Goal: Transaction & Acquisition: Purchase product/service

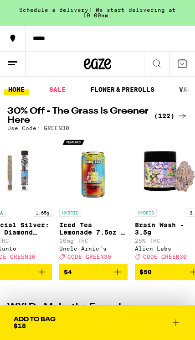
scroll to position [0, 176]
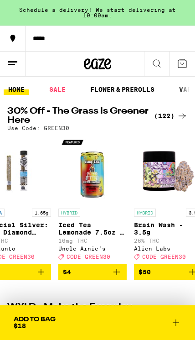
click at [168, 117] on div "(122)" at bounding box center [171, 115] width 34 height 11
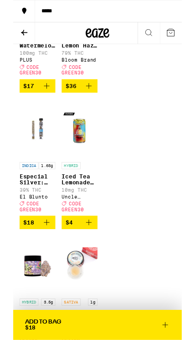
scroll to position [159, 0]
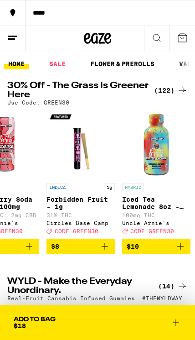
scroll to position [0, 567]
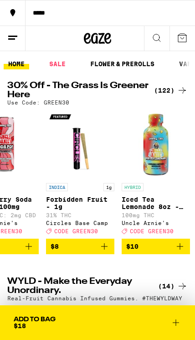
click at [105, 251] on icon "Add to bag" at bounding box center [104, 246] width 11 height 11
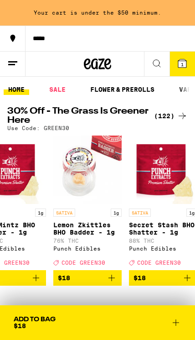
scroll to position [0, 1470]
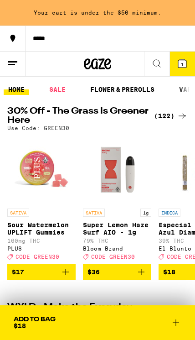
click at [125, 90] on link "FLOWER & PREROLLS" at bounding box center [122, 89] width 73 height 11
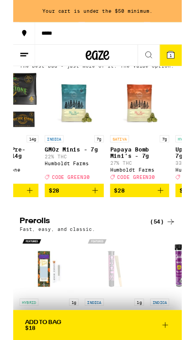
scroll to position [0, 350]
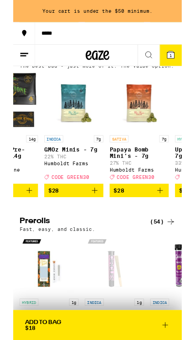
click at [61, 340] on img "Open page for Purple Runtz Hash & Diamonds Infused - 1g from Stone Road" at bounding box center [41, 307] width 68 height 68
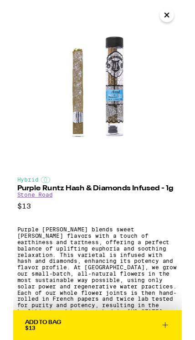
scroll to position [0, 349]
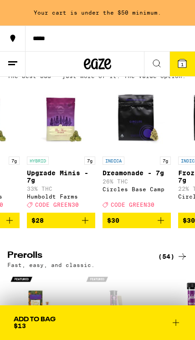
scroll to position [0, 513]
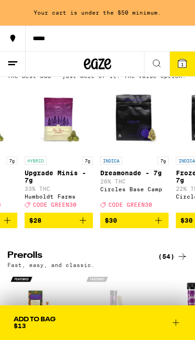
click at [83, 226] on icon "Add to bag" at bounding box center [83, 220] width 11 height 11
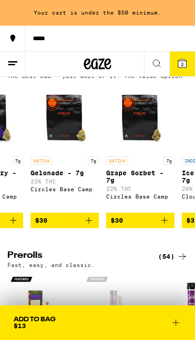
scroll to position [0, 735]
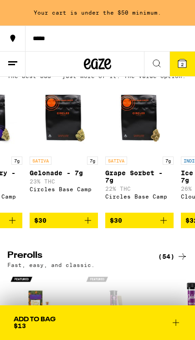
click at [181, 64] on icon at bounding box center [182, 63] width 8 height 8
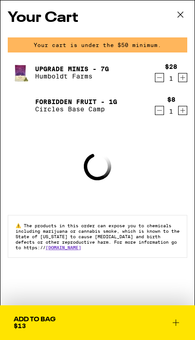
click at [181, 14] on icon at bounding box center [181, 15] width 14 height 14
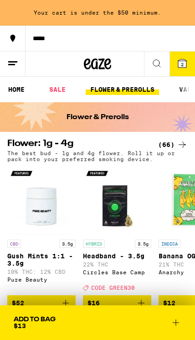
click at [139, 87] on link "FLOWER & PREROLLS" at bounding box center [122, 89] width 73 height 11
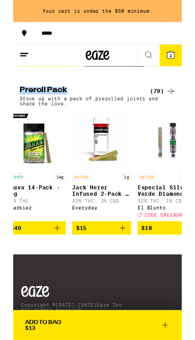
scroll to position [0, -44]
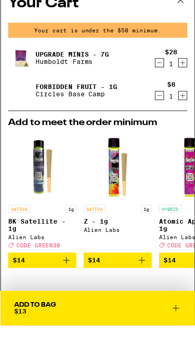
scroll to position [272, 0]
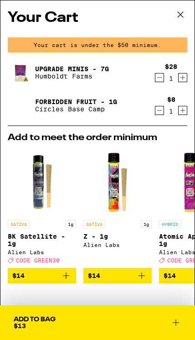
click at [181, 17] on icon at bounding box center [181, 15] width 14 height 14
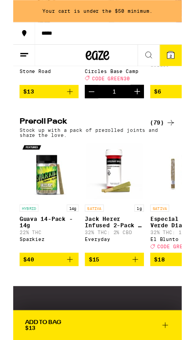
scroll to position [574, 0]
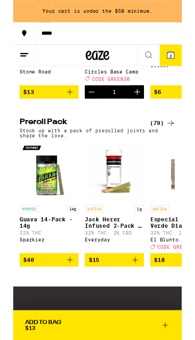
click at [179, 160] on p "Stock up with a pack of prerolled joints and share the love." at bounding box center [97, 154] width 181 height 12
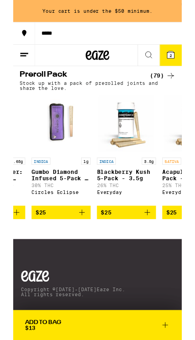
scroll to position [0, 214]
click at [81, 252] on icon "Add to bag" at bounding box center [79, 246] width 11 height 11
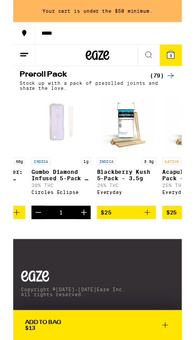
click at [79, 252] on icon "Increment" at bounding box center [81, 246] width 11 height 11
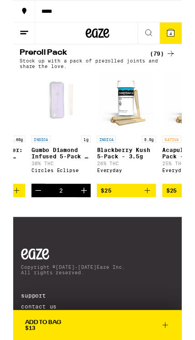
click at [31, 226] on icon "Decrement" at bounding box center [28, 220] width 11 height 11
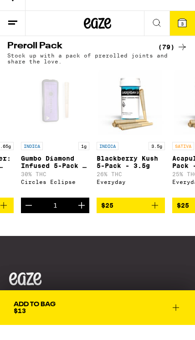
scroll to position [644, 0]
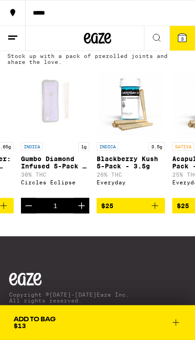
click at [89, 320] on span "Add To Bag $13" at bounding box center [98, 322] width 168 height 13
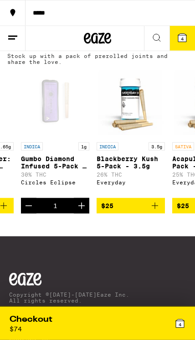
click at [190, 39] on button "4" at bounding box center [183, 38] width 26 height 25
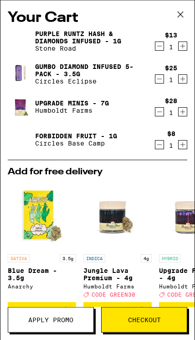
click at [42, 317] on span "Apply Promo" at bounding box center [50, 320] width 45 height 6
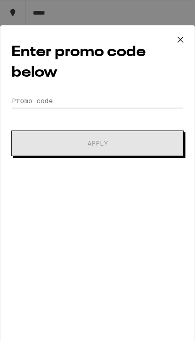
click at [24, 100] on input "Promo Code" at bounding box center [97, 101] width 173 height 14
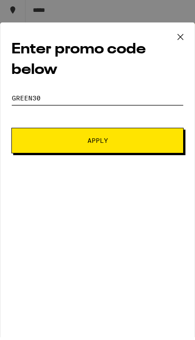
type input "Green30"
click at [32, 133] on button "Apply" at bounding box center [97, 144] width 173 height 26
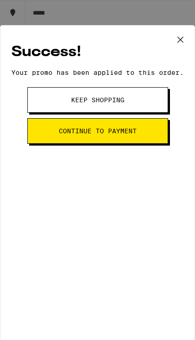
click at [108, 134] on span "Continue to payment" at bounding box center [98, 131] width 78 height 6
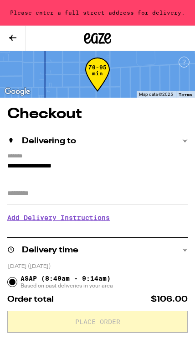
click at [97, 32] on icon at bounding box center [97, 38] width 27 height 16
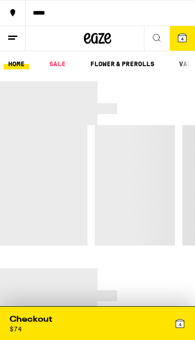
click at [189, 47] on button "4" at bounding box center [183, 38] width 26 height 25
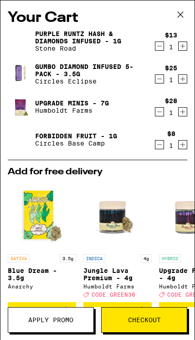
click at [163, 149] on icon "Decrement" at bounding box center [160, 144] width 8 height 11
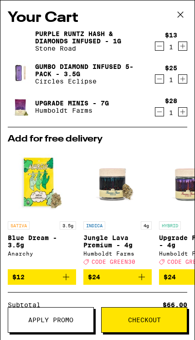
click at [143, 320] on span "Checkout" at bounding box center [144, 320] width 33 height 6
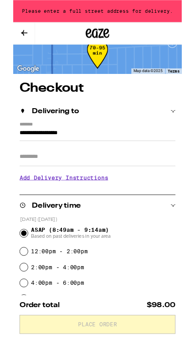
scroll to position [14, 0]
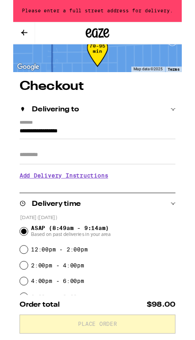
click at [87, 147] on input "**********" at bounding box center [97, 154] width 181 height 15
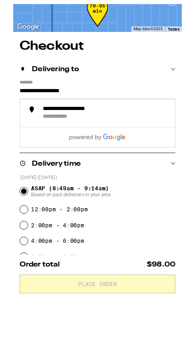
click at [42, 178] on div "**********" at bounding box center [59, 182] width 50 height 9
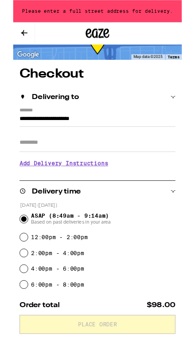
scroll to position [28, 0]
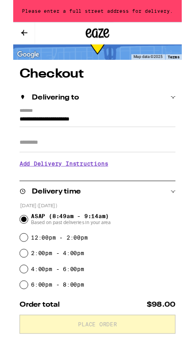
click at [9, 132] on input "**********" at bounding box center [97, 139] width 181 height 15
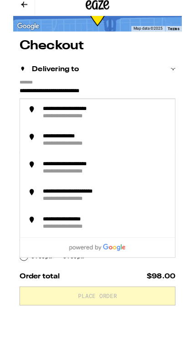
click at [44, 147] on li "**********" at bounding box center [98, 163] width 180 height 32
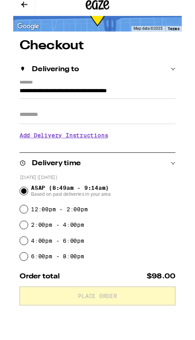
scroll to position [61, 0]
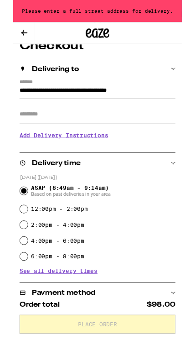
click at [30, 100] on input "**********" at bounding box center [97, 107] width 181 height 15
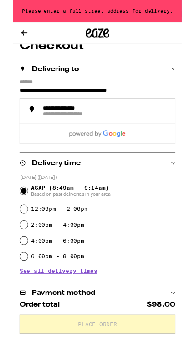
scroll to position [61, 0]
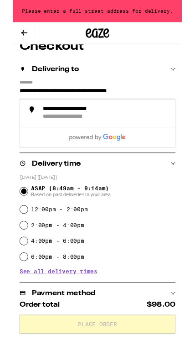
click at [25, 104] on input "**********" at bounding box center [97, 107] width 181 height 15
click at [125, 107] on input "**********" at bounding box center [97, 107] width 181 height 15
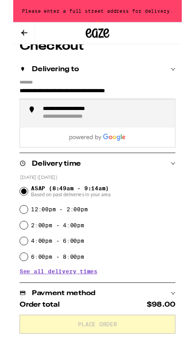
click at [58, 129] on div "**********" at bounding box center [77, 126] width 87 height 9
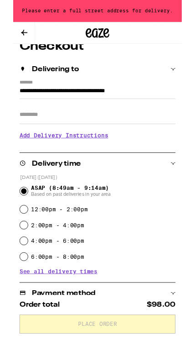
scroll to position [61, 0]
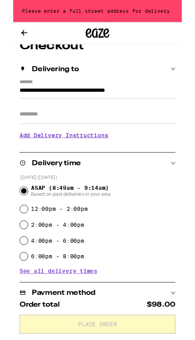
type input "**********"
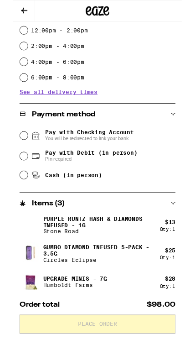
scroll to position [244, 0]
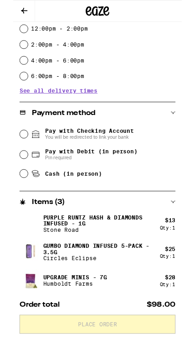
click at [2, 71] on div "**********" at bounding box center [97, 188] width 195 height 703
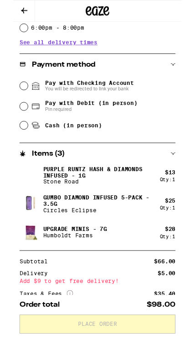
scroll to position [300, 0]
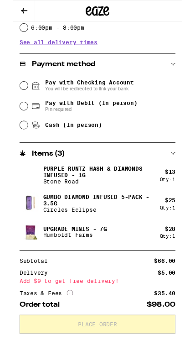
click at [11, 127] on input "Pay with Debit (in person) Pin required" at bounding box center [12, 122] width 9 height 9
radio input "true"
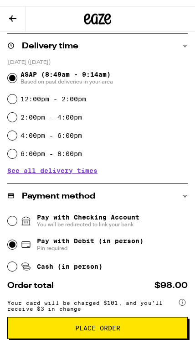
scroll to position [0, 0]
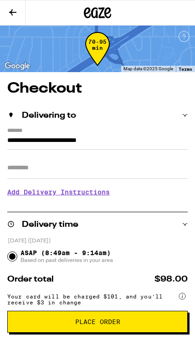
click at [99, 10] on icon at bounding box center [97, 13] width 27 height 16
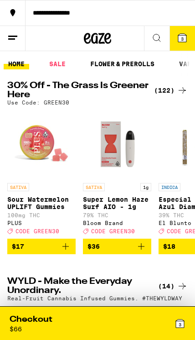
click at [188, 42] on button "3" at bounding box center [183, 38] width 26 height 25
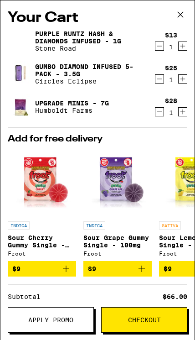
click at [159, 49] on icon "Decrement" at bounding box center [160, 46] width 8 height 11
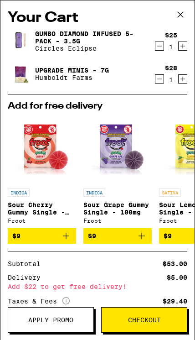
click at [135, 317] on span "Checkout" at bounding box center [144, 320] width 33 height 6
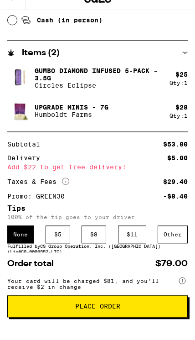
scroll to position [425, 0]
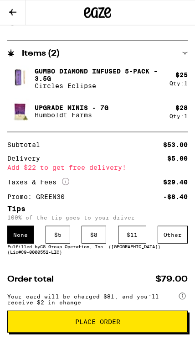
click at [88, 323] on span "Place Order" at bounding box center [97, 322] width 45 height 6
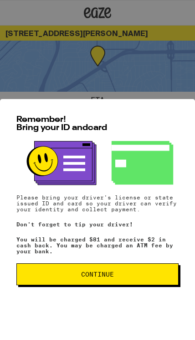
click at [97, 275] on span "Continue" at bounding box center [97, 274] width 33 height 6
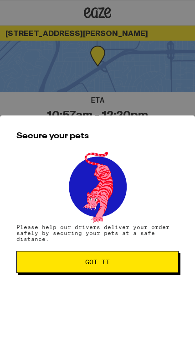
click at [97, 265] on span "Got it" at bounding box center [97, 262] width 25 height 6
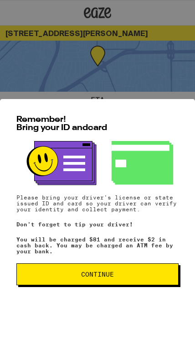
click at [135, 275] on span "Continue" at bounding box center [97, 274] width 147 height 6
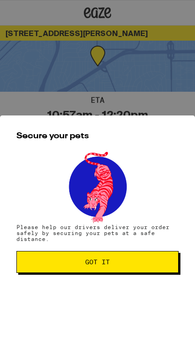
click at [141, 265] on span "Got it" at bounding box center [97, 262] width 147 height 6
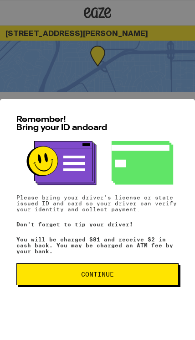
click at [56, 275] on span "Continue" at bounding box center [97, 274] width 147 height 6
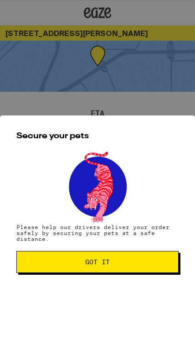
click at [54, 265] on span "Got it" at bounding box center [97, 262] width 147 height 6
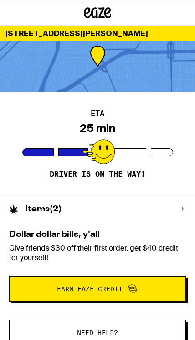
click at [69, 151] on div at bounding box center [73, 152] width 30 height 8
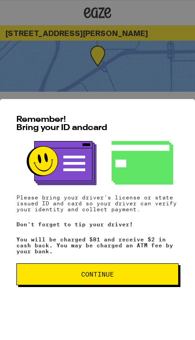
click at [150, 278] on button "Continue" at bounding box center [97, 274] width 163 height 22
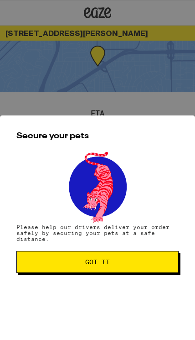
click at [164, 259] on button "Got it" at bounding box center [97, 262] width 163 height 22
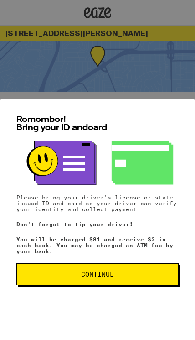
click at [104, 282] on button "Continue" at bounding box center [97, 274] width 163 height 22
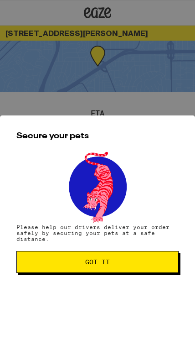
click at [139, 265] on span "Got it" at bounding box center [97, 262] width 147 height 6
